Goal: Task Accomplishment & Management: Manage account settings

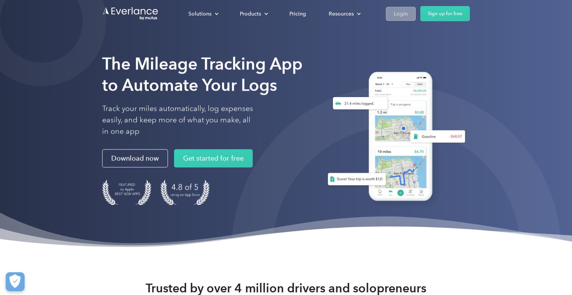
click at [408, 15] on link "Login" at bounding box center [401, 14] width 30 height 14
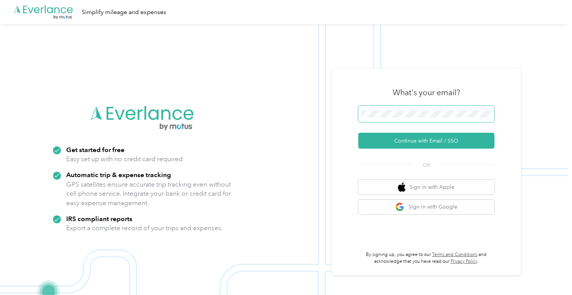
click at [399, 109] on span at bounding box center [426, 114] width 136 height 17
click at [397, 118] on span at bounding box center [426, 114] width 136 height 17
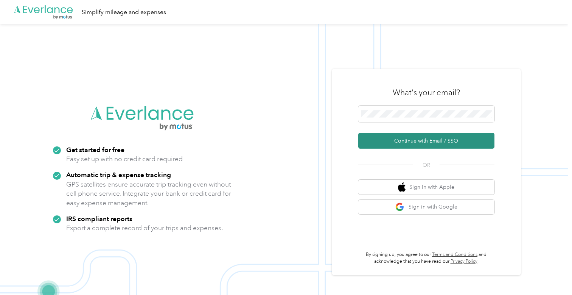
click at [406, 140] on button "Continue with Email / SSO" at bounding box center [426, 140] width 136 height 16
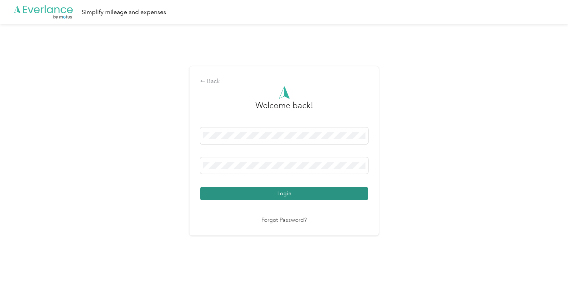
click at [278, 190] on button "Login" at bounding box center [284, 193] width 168 height 13
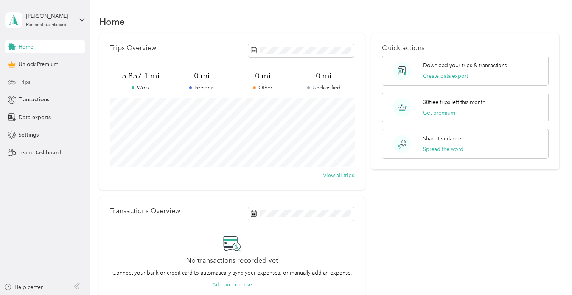
click at [31, 78] on div "Trips" at bounding box center [44, 82] width 79 height 14
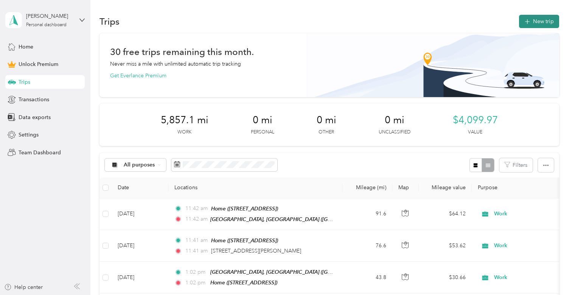
click at [540, 15] on button "New trip" at bounding box center [539, 21] width 40 height 13
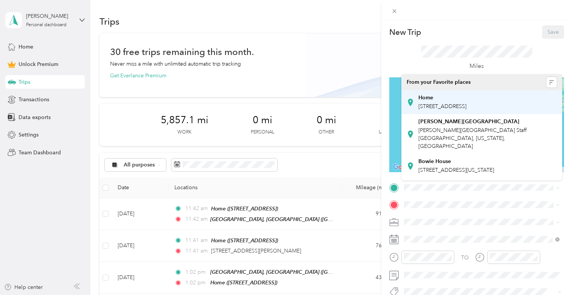
click at [462, 98] on div "Home" at bounding box center [443, 97] width 48 height 7
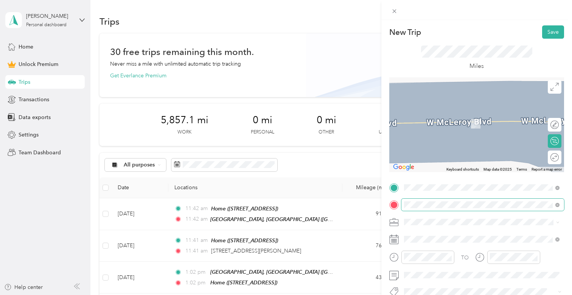
drag, startPoint x: 430, startPoint y: 207, endPoint x: 558, endPoint y: 202, distance: 127.3
click at [558, 202] on span at bounding box center [558, 204] width 4 height 6
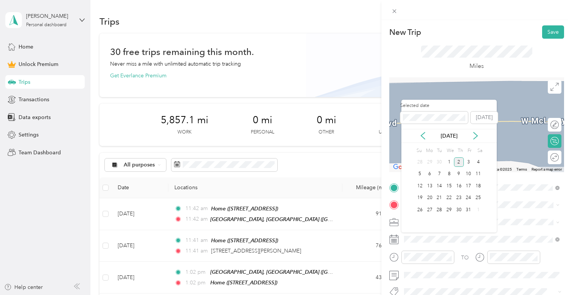
click at [463, 161] on div "2" at bounding box center [459, 161] width 10 height 9
click at [468, 161] on div "3" at bounding box center [469, 161] width 10 height 9
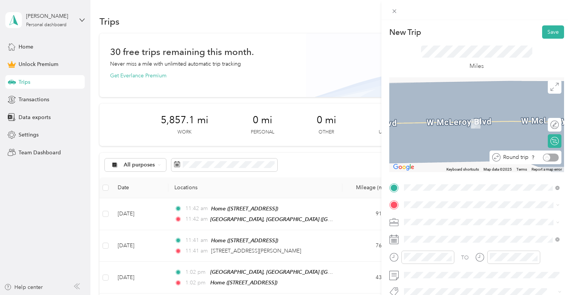
click at [549, 158] on div "Round trip" at bounding box center [530, 157] width 58 height 8
click at [438, 117] on div "Work" at bounding box center [482, 115] width 150 height 8
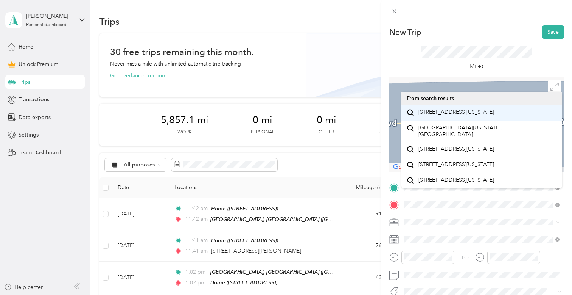
click at [457, 115] on span "[STREET_ADDRESS][US_STATE]" at bounding box center [457, 112] width 76 height 7
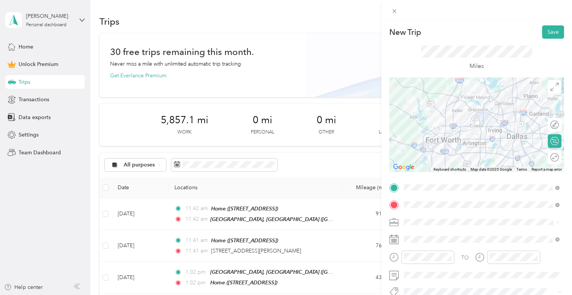
click at [551, 29] on button "Save" at bounding box center [553, 31] width 22 height 13
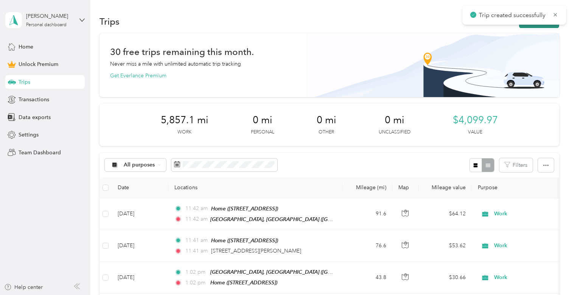
click at [528, 27] on button "New trip" at bounding box center [539, 21] width 40 height 13
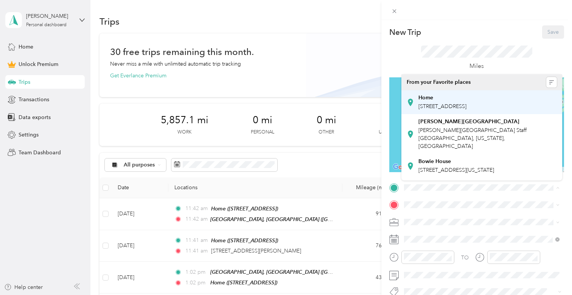
click at [451, 97] on div "Home" at bounding box center [443, 97] width 48 height 7
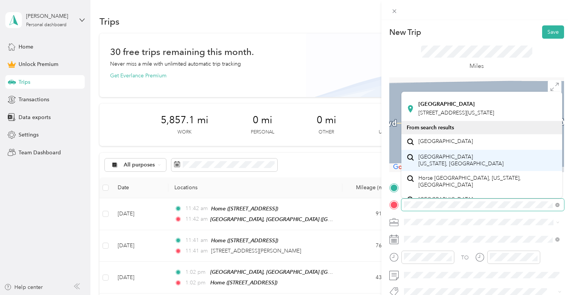
scroll to position [82, 0]
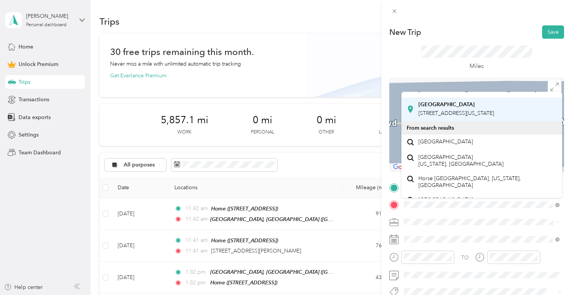
click at [462, 116] on span "[STREET_ADDRESS][US_STATE]" at bounding box center [457, 113] width 76 height 6
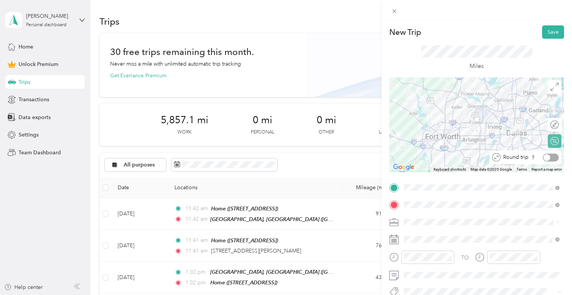
click at [548, 158] on div at bounding box center [547, 157] width 7 height 7
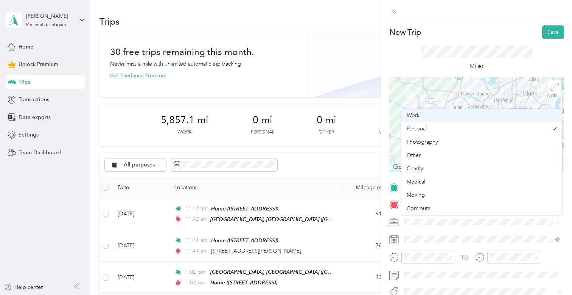
click at [440, 120] on li "Work" at bounding box center [482, 115] width 161 height 13
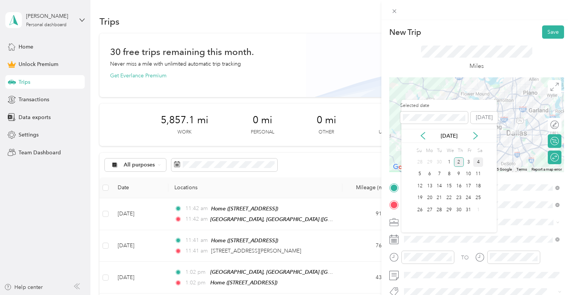
click at [478, 159] on div "4" at bounding box center [479, 161] width 10 height 9
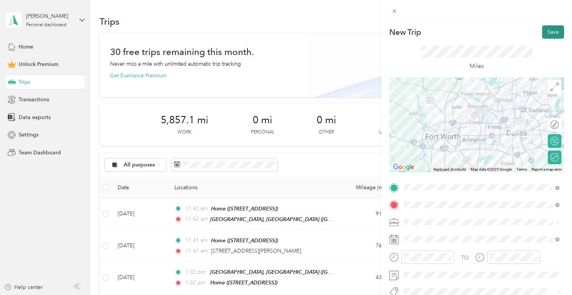
click at [553, 36] on button "Save" at bounding box center [553, 31] width 22 height 13
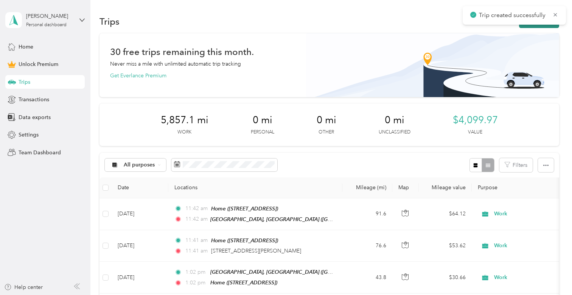
click at [542, 25] on button "New trip" at bounding box center [539, 21] width 40 height 13
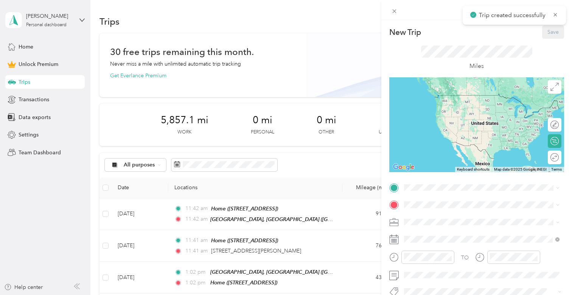
click at [429, 193] on div "TO Add photo" at bounding box center [477, 264] width 175 height 166
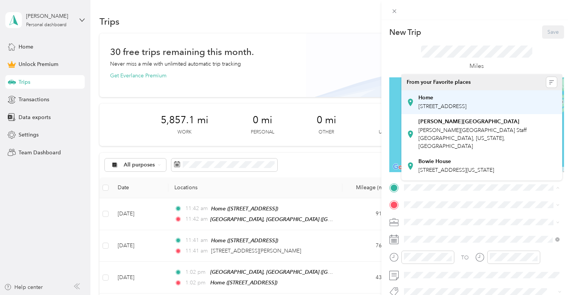
click at [443, 97] on div "Home" at bounding box center [443, 97] width 48 height 7
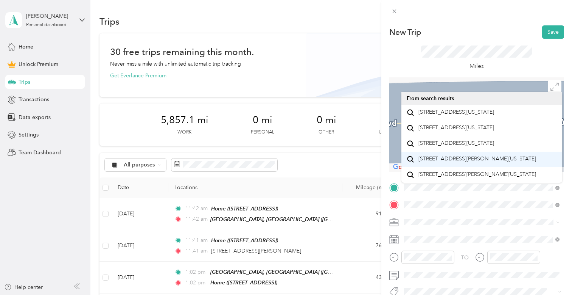
click at [424, 162] on span "[STREET_ADDRESS][PERSON_NAME][US_STATE]" at bounding box center [478, 158] width 118 height 7
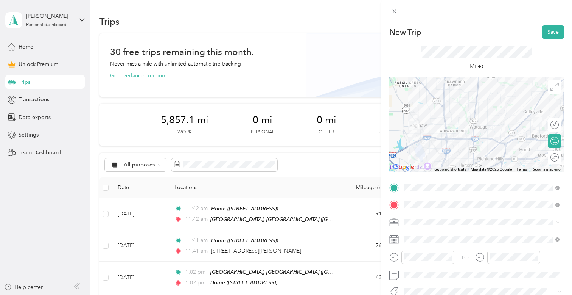
click at [417, 218] on span at bounding box center [483, 222] width 163 height 12
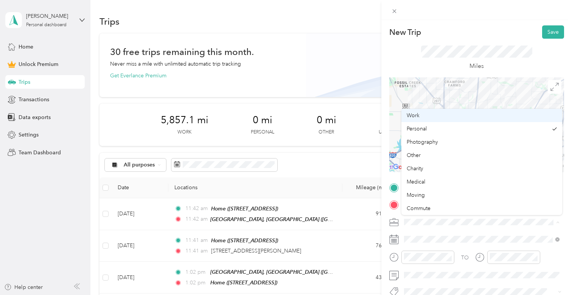
click at [431, 115] on div "Work" at bounding box center [482, 115] width 150 height 8
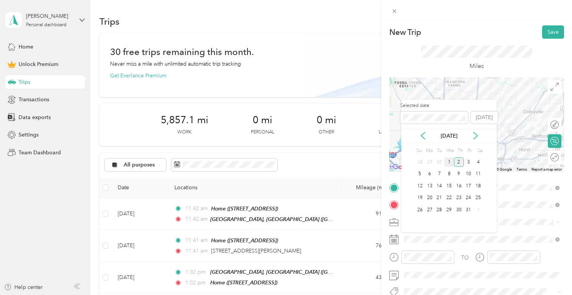
click at [448, 157] on div "1" at bounding box center [449, 161] width 10 height 9
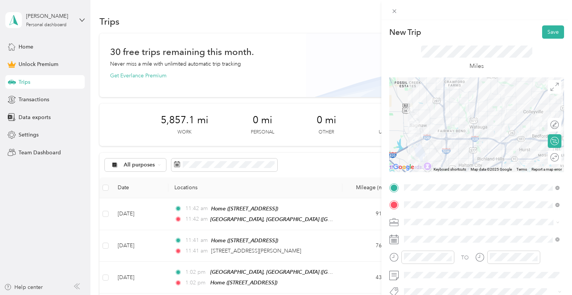
click at [562, 158] on span "Round trip" at bounding box center [574, 156] width 25 height 5
click at [549, 157] on div at bounding box center [551, 157] width 16 height 8
click at [424, 261] on div at bounding box center [428, 256] width 53 height 13
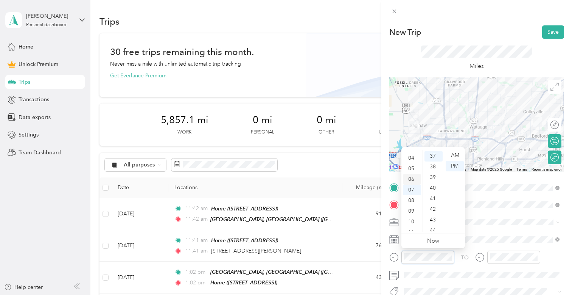
scroll to position [39, 0]
click at [411, 204] on div "08" at bounding box center [412, 200] width 18 height 11
click at [433, 155] on div "00" at bounding box center [434, 155] width 18 height 11
click at [455, 156] on div "AM" at bounding box center [455, 155] width 18 height 11
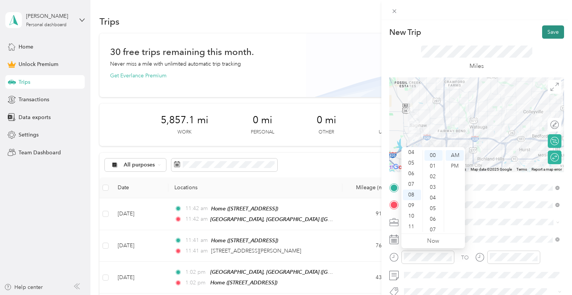
click at [553, 32] on button "Save" at bounding box center [553, 31] width 22 height 13
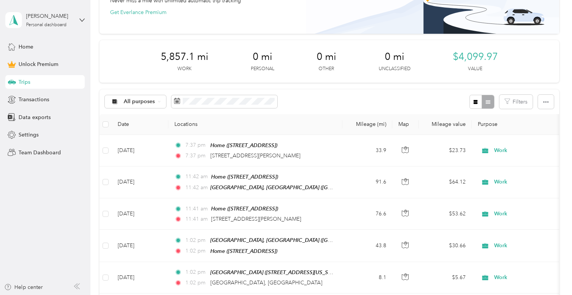
scroll to position [70, 0]
